Goal: Task Accomplishment & Management: Use online tool/utility

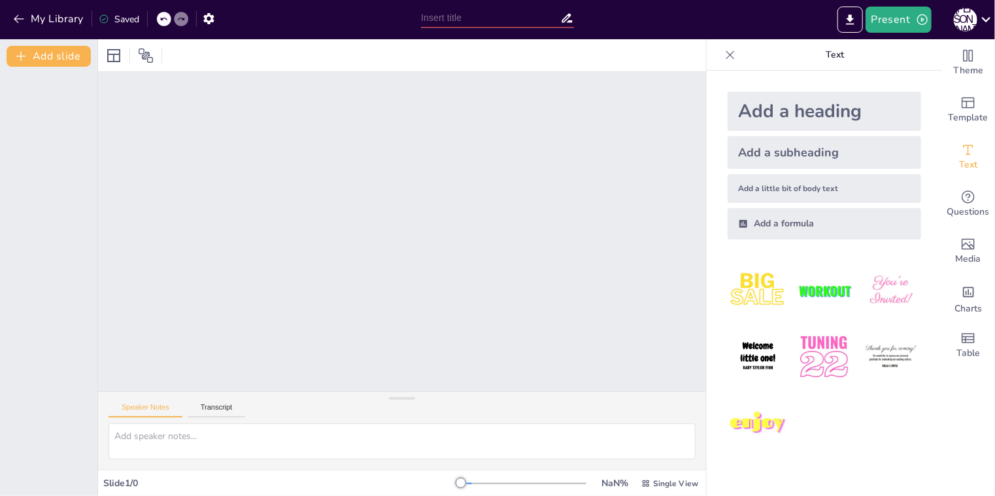
click at [329, 226] on div at bounding box center [402, 231] width 608 height 319
click at [903, 23] on button "Present" at bounding box center [898, 20] width 65 height 26
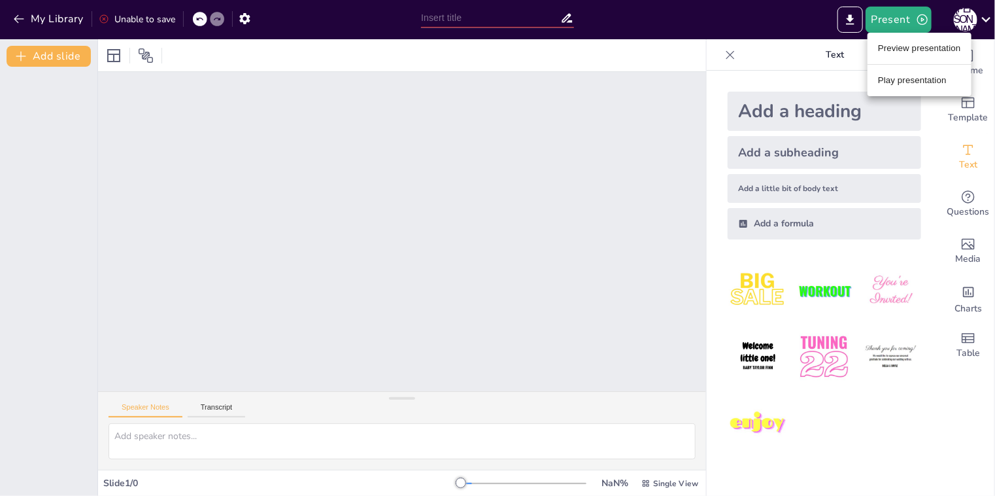
click at [902, 47] on li "Preview presentation" at bounding box center [920, 48] width 104 height 21
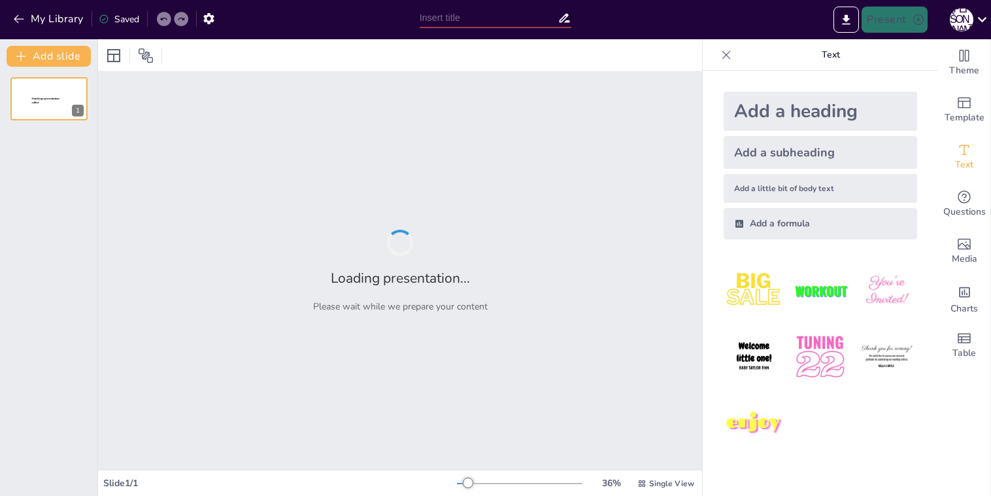
type input "Інтегроване заняття до Дня козацтва"
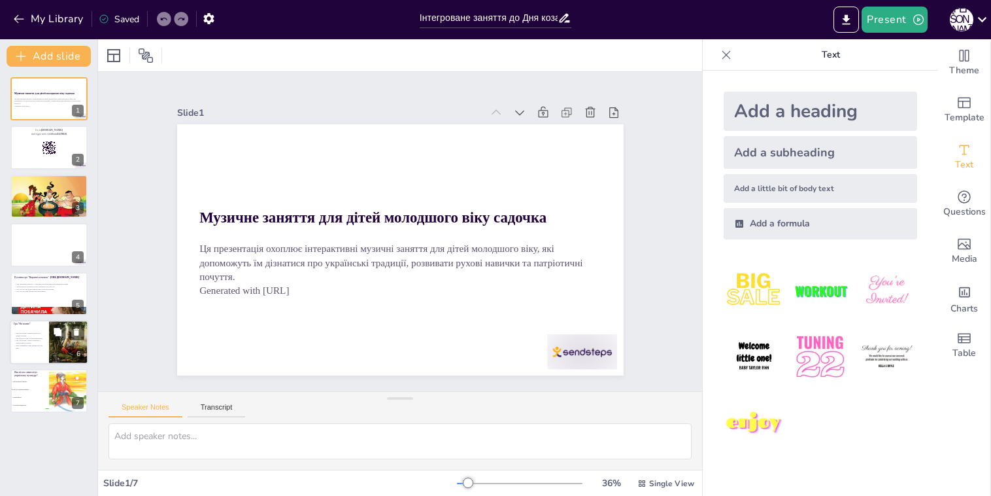
click at [26, 346] on p "Діти отримають нові знання під час гри." at bounding box center [29, 346] width 31 height 5
checkbox input "true"
type textarea "Діти дізнаються про звичаї козаків під час гри, що допоможе їм краще розуміти у…"
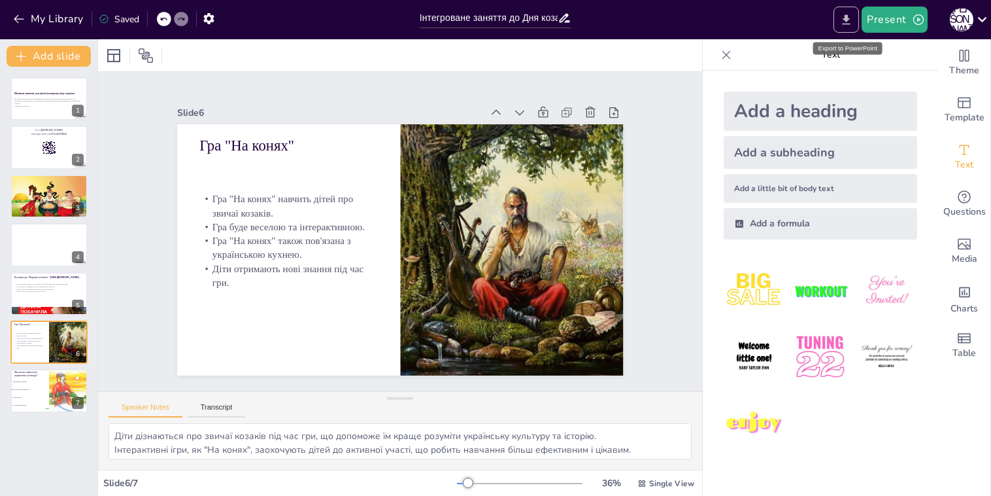
click at [849, 19] on icon "Export to PowerPoint" at bounding box center [847, 19] width 8 height 10
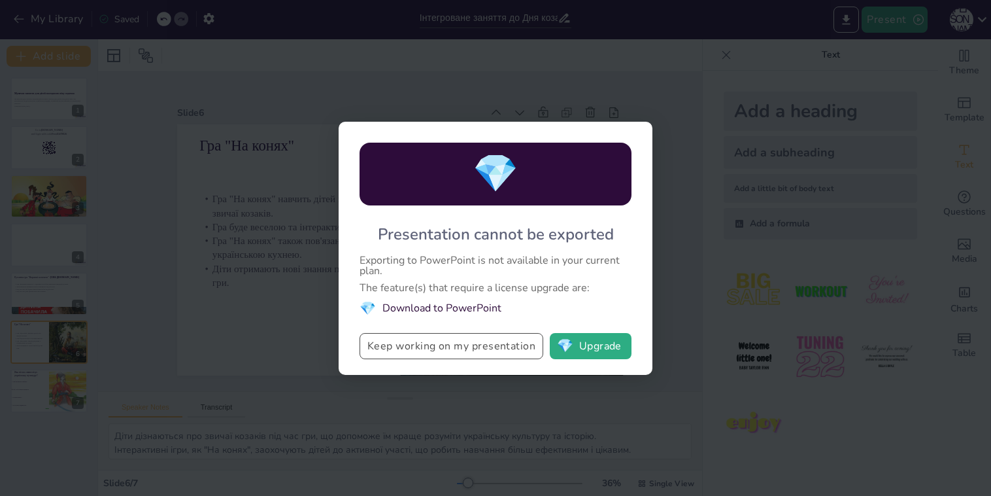
click at [443, 350] on button "Keep working on my presentation" at bounding box center [452, 346] width 184 height 26
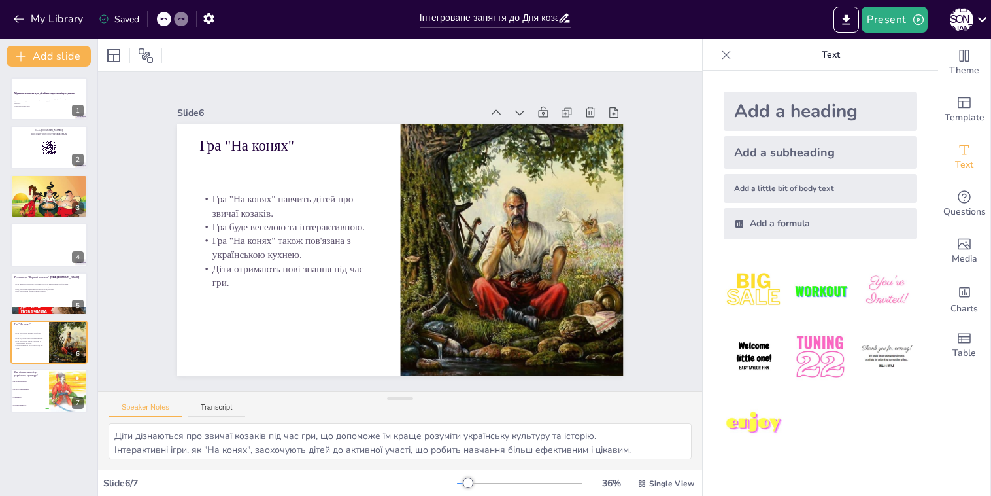
checkbox input "true"
click at [917, 19] on icon "button" at bounding box center [918, 19] width 10 height 10
click at [914, 53] on li "Preview presentation" at bounding box center [915, 48] width 104 height 21
